Goal: Check status: Check status

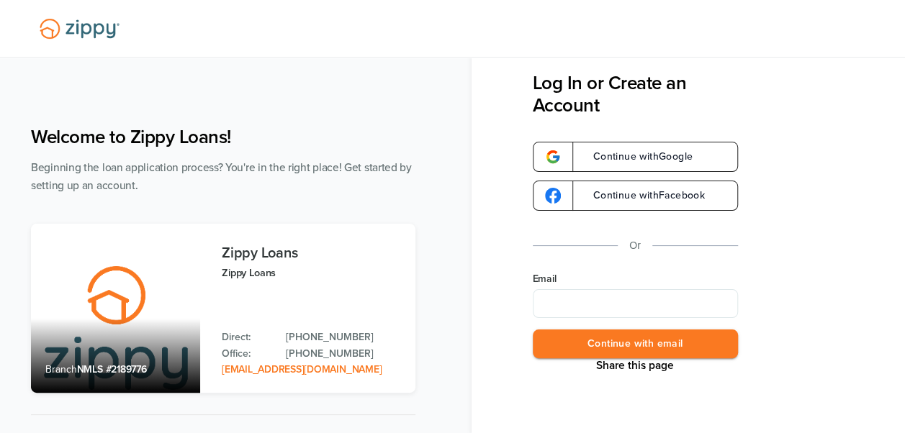
click at [577, 311] on input "Email" at bounding box center [635, 303] width 205 height 29
type input "**********"
click at [639, 338] on button "Continue with email" at bounding box center [635, 345] width 205 height 30
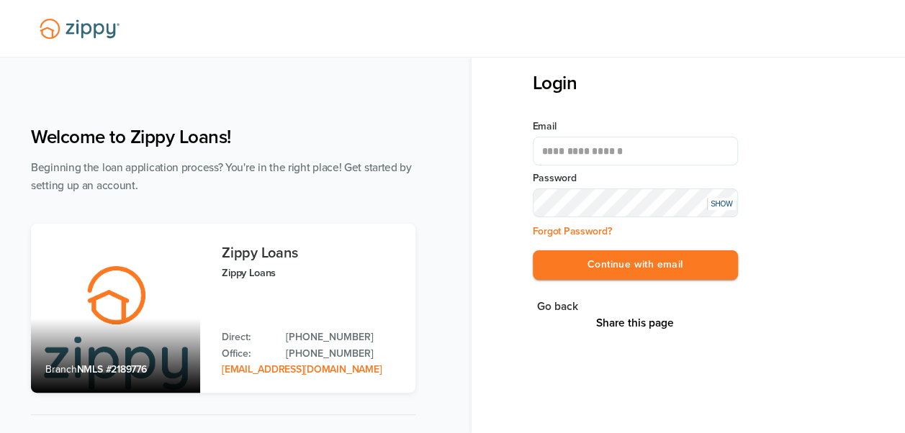
click at [719, 207] on div "SHOW" at bounding box center [721, 204] width 29 height 12
click at [654, 261] on button "Continue with email" at bounding box center [635, 265] width 205 height 30
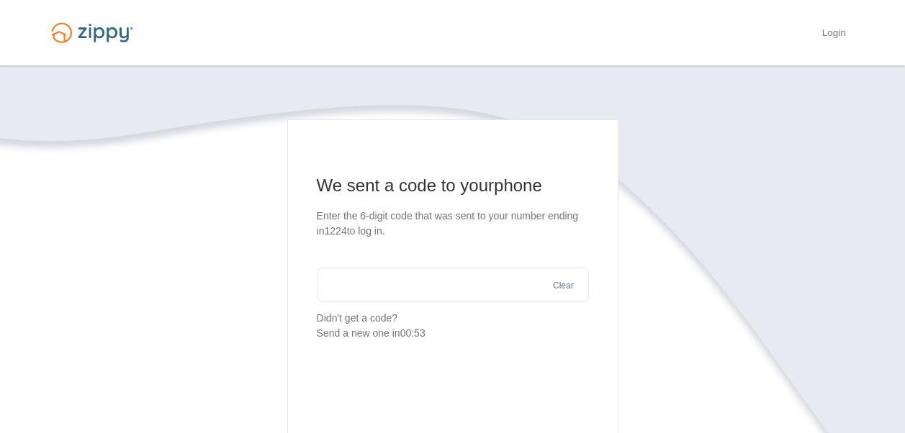
click at [501, 294] on input "text" at bounding box center [453, 285] width 272 height 35
type input "******"
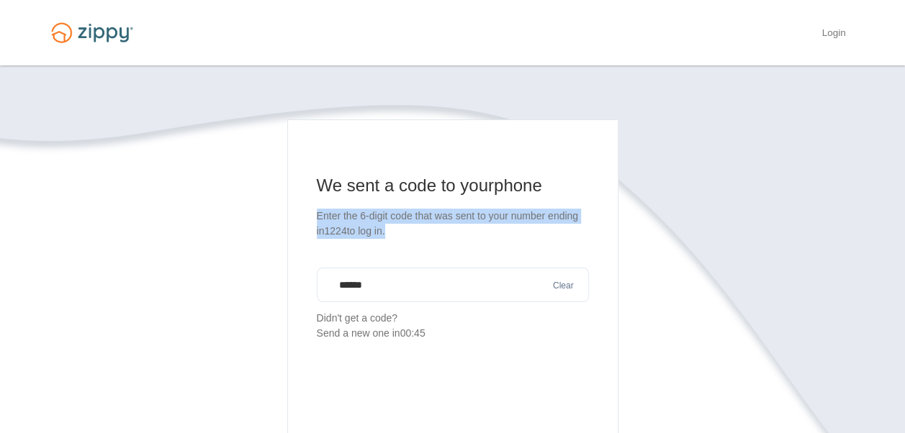
drag, startPoint x: 900, startPoint y: 196, endPoint x: 915, endPoint y: 303, distance: 108.2
click at [904, 303] on html "Login × × We sent a code to your phone Enter the 6-digit code that was 1224 ***…" at bounding box center [452, 344] width 905 height 689
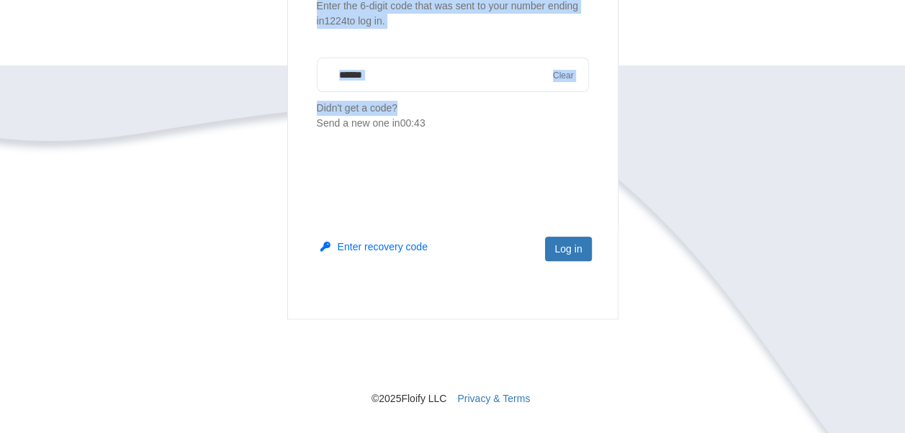
scroll to position [255, 0]
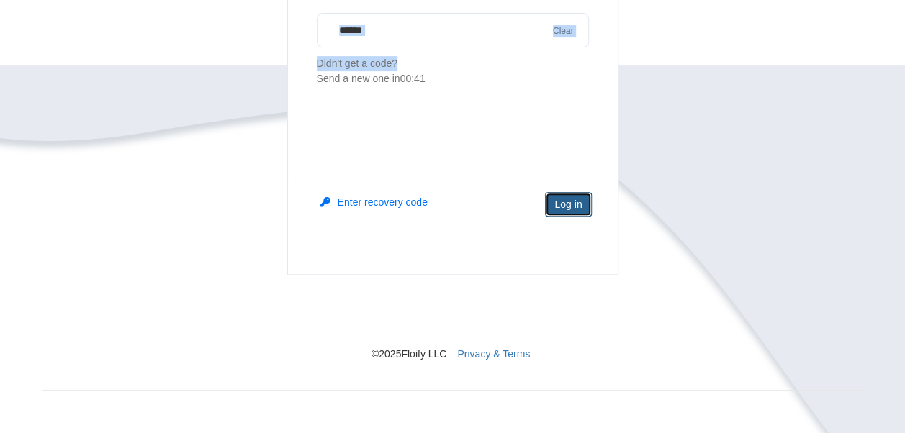
click at [568, 201] on button "Log in" at bounding box center [568, 204] width 46 height 24
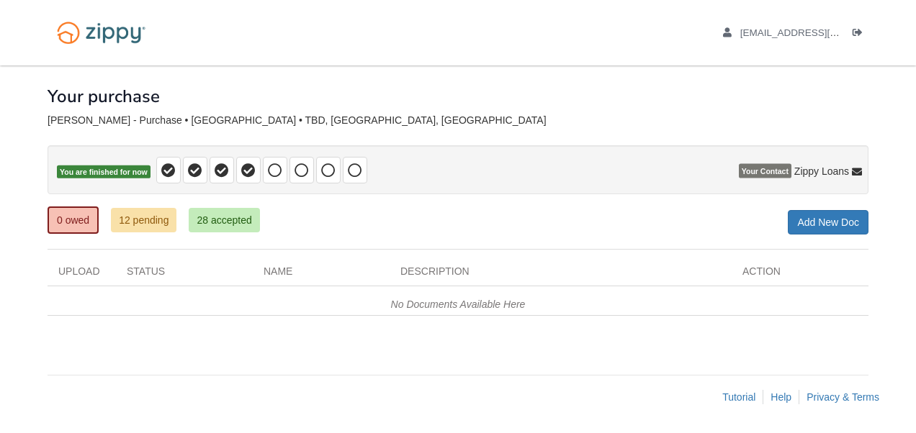
click at [145, 233] on div "× × × Pending Add Document Notice document will be included in the email sent t…" at bounding box center [458, 213] width 821 height 295
click at [145, 225] on link "12 pending" at bounding box center [144, 220] width 66 height 24
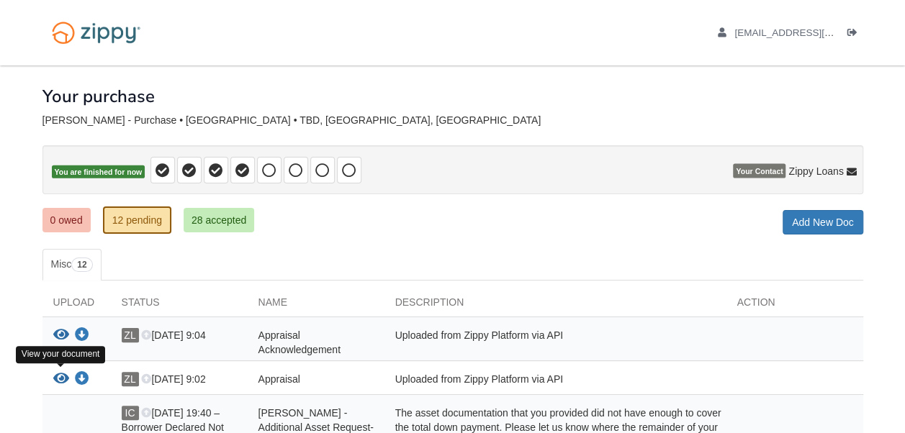
click at [60, 376] on icon "View Appraisal" at bounding box center [61, 379] width 16 height 14
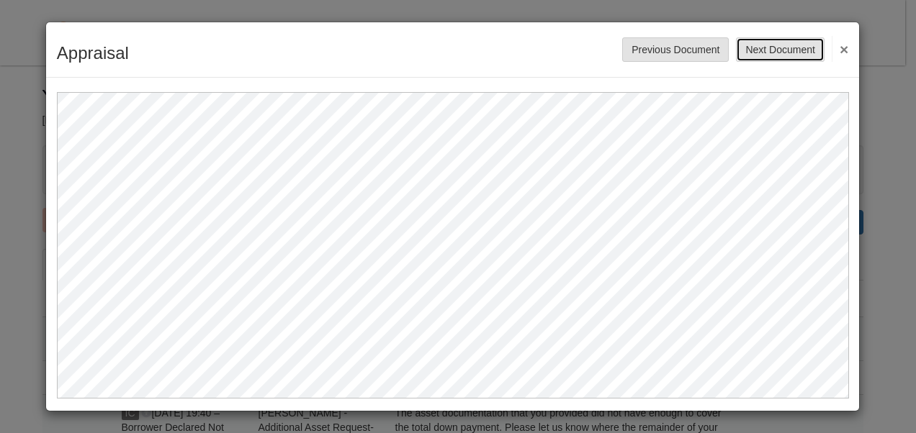
click at [776, 43] on button "Next Document" at bounding box center [780, 49] width 88 height 24
drag, startPoint x: 668, startPoint y: 32, endPoint x: 664, endPoint y: 46, distance: 14.8
click at [664, 46] on div "Signed Insurance Quote Save Cancel Previous Document Next Document ×" at bounding box center [452, 49] width 813 height 55
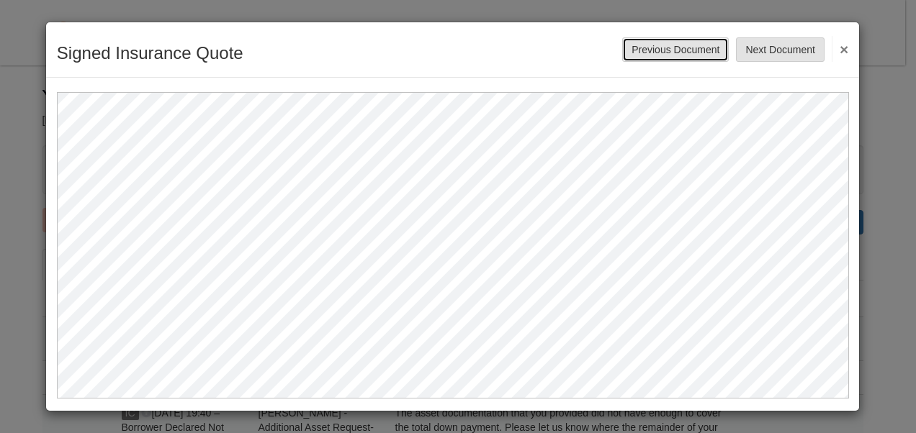
click at [664, 46] on button "Previous Document" at bounding box center [675, 49] width 107 height 24
click at [848, 46] on button "×" at bounding box center [839, 49] width 17 height 26
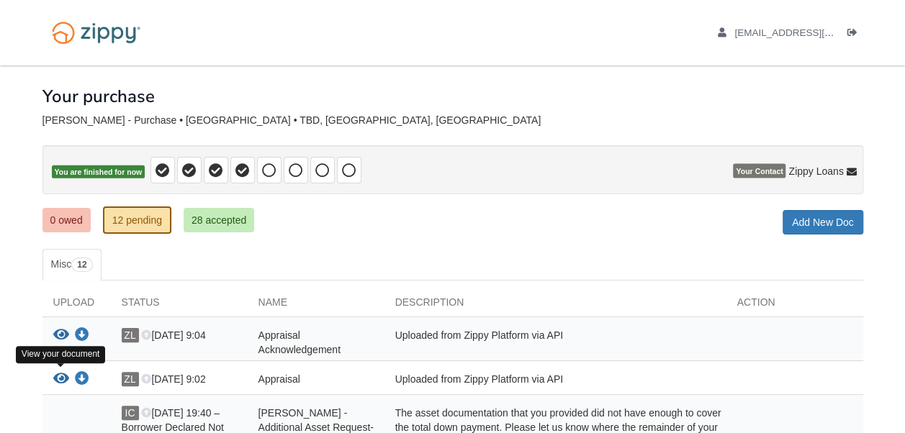
click at [59, 376] on icon "View Appraisal" at bounding box center [61, 379] width 16 height 14
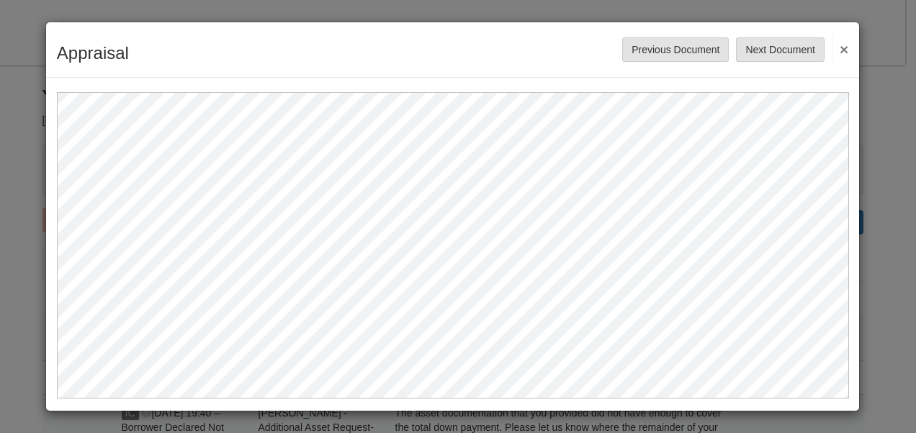
click at [849, 48] on div "Appraisal Save Cancel Previous Document Next Document ×" at bounding box center [452, 49] width 813 height 55
click at [845, 48] on button "×" at bounding box center [839, 49] width 17 height 26
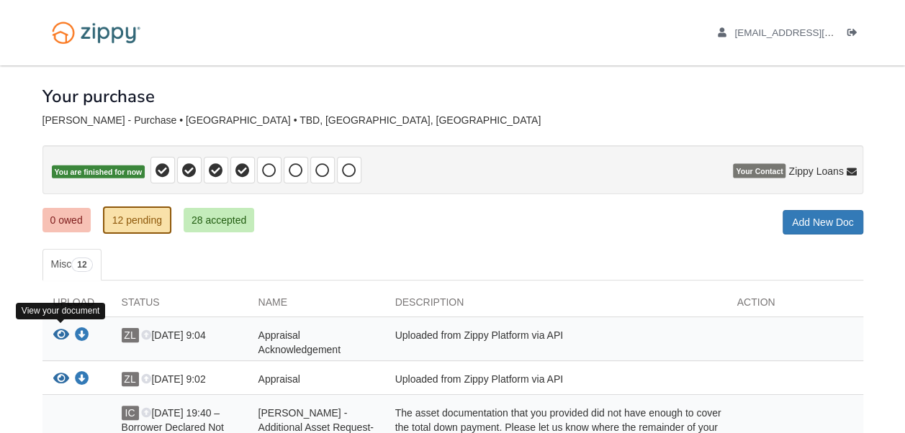
click at [53, 330] on icon "View Appraisal Acknowledgement" at bounding box center [61, 335] width 16 height 14
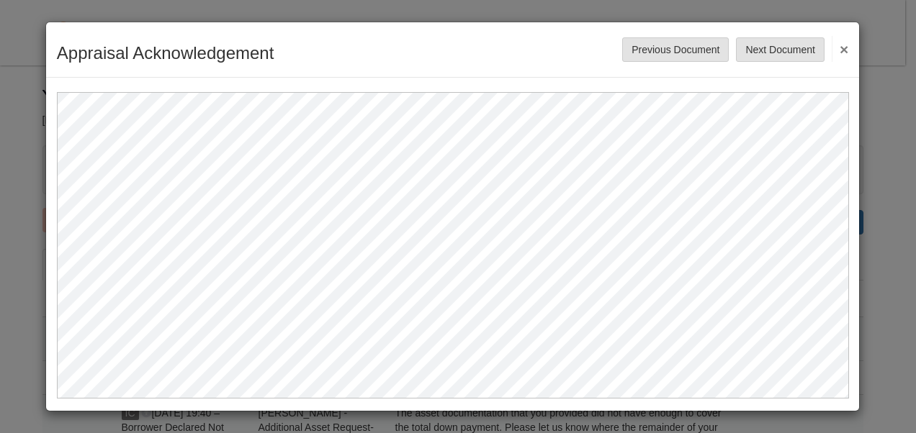
click at [844, 48] on button "×" at bounding box center [839, 49] width 17 height 26
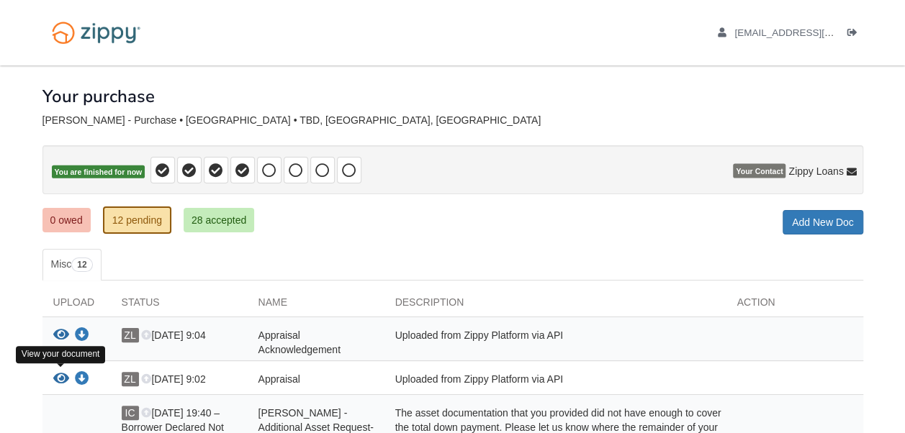
click at [60, 374] on icon "View Appraisal" at bounding box center [61, 379] width 16 height 14
